Goal: Information Seeking & Learning: Learn about a topic

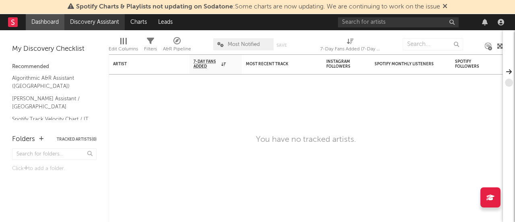
click at [98, 24] on link "Discovery Assistant" at bounding box center [94, 22] width 60 height 16
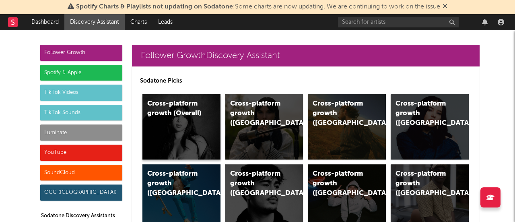
click at [158, 116] on div "Cross-platform growth (Overall)" at bounding box center [174, 108] width 55 height 19
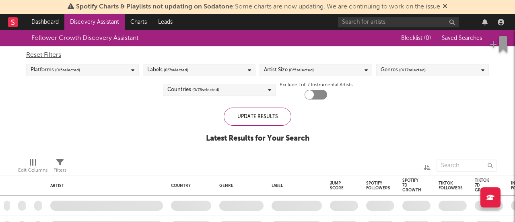
checkbox input "true"
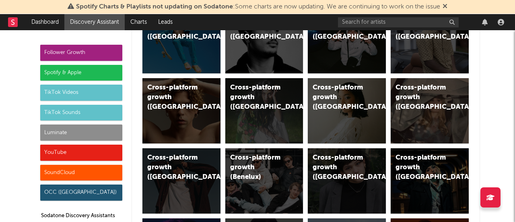
scroll to position [201, 0]
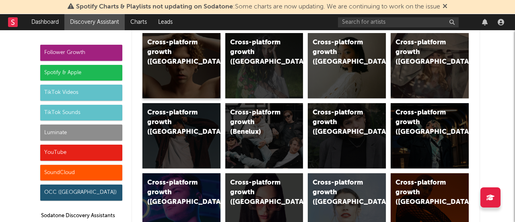
click at [188, 76] on div "Cross-platform growth (Italy)" at bounding box center [181, 65] width 78 height 65
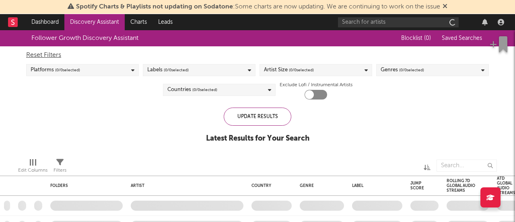
checkbox input "true"
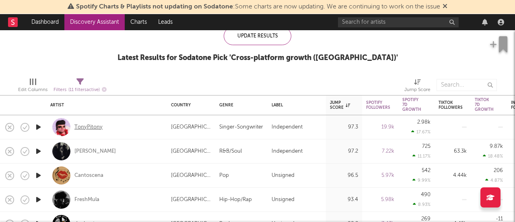
drag, startPoint x: 102, startPoint y: 151, endPoint x: 90, endPoint y: 125, distance: 27.7
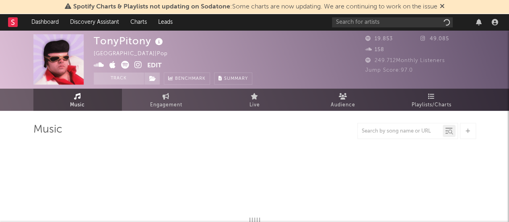
select select "1w"
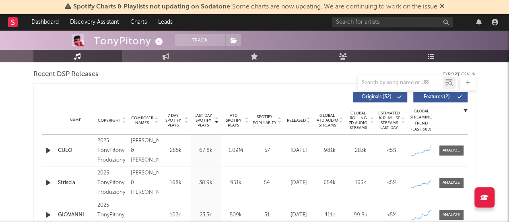
scroll to position [322, 0]
